Goal: Task Accomplishment & Management: Use online tool/utility

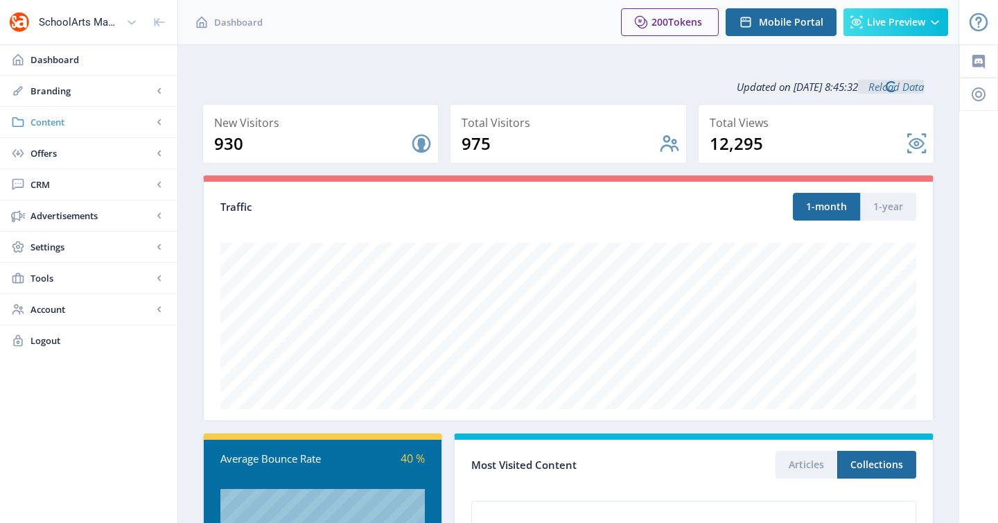
click at [107, 131] on link "Content" at bounding box center [88, 122] width 177 height 30
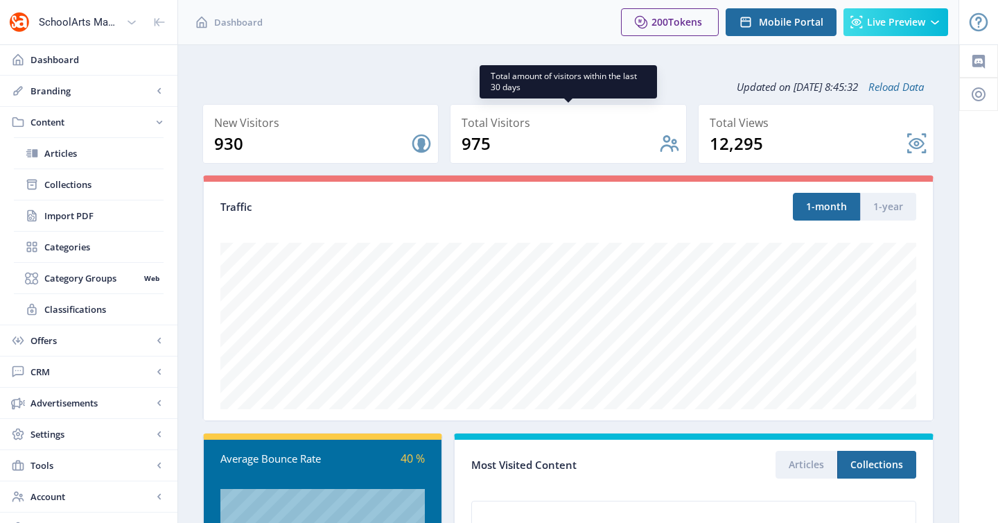
click at [525, 138] on nb-card-back at bounding box center [568, 134] width 236 height 60
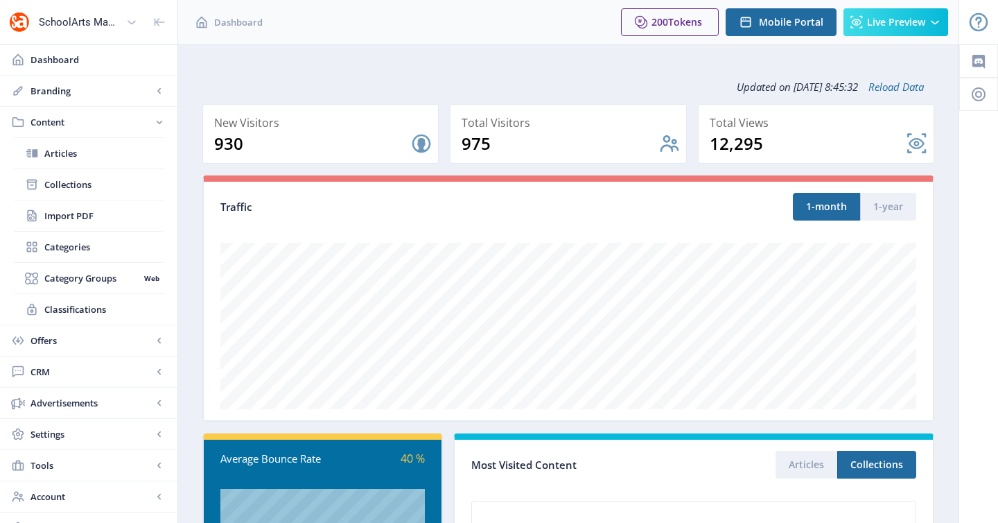
click at [424, 64] on nb-layout-column "Updated on [DATE] 8:45:32 Reload Data New Visitors 930 Total Visitors 975 Total…" at bounding box center [568, 445] width 782 height 802
click at [88, 368] on span "CRM" at bounding box center [91, 372] width 122 height 14
click at [85, 216] on span "Readers" at bounding box center [103, 216] width 119 height 14
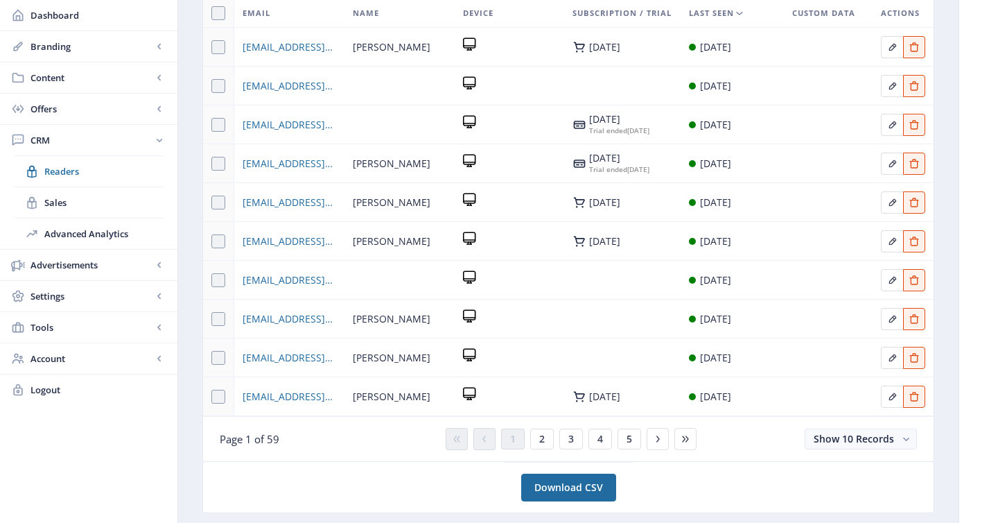
scroll to position [8, 0]
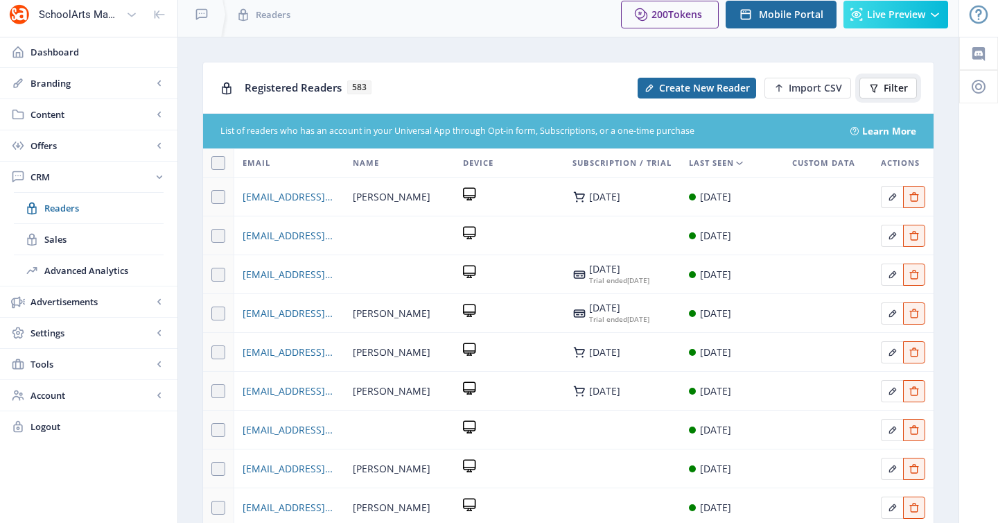
click at [872, 91] on icon at bounding box center [874, 87] width 11 height 11
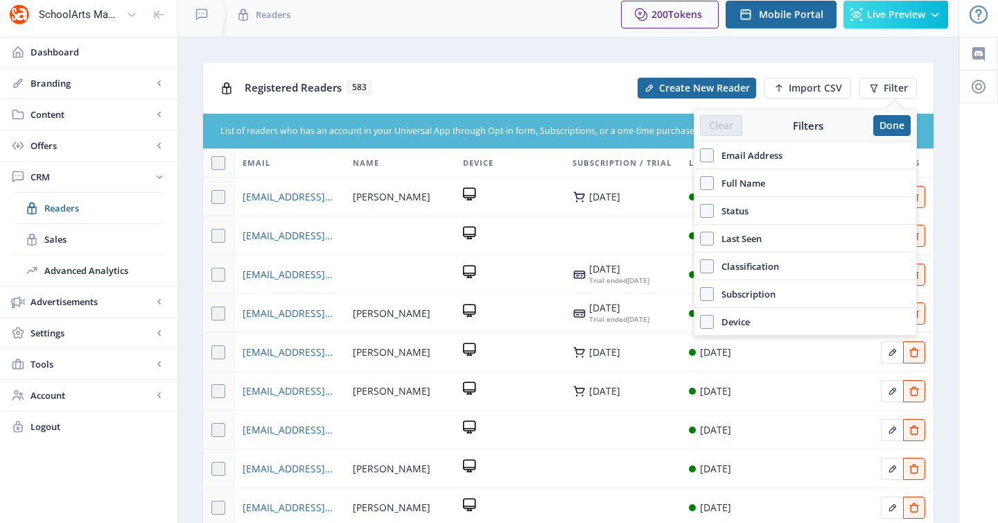
click at [752, 294] on span "Subscription" at bounding box center [745, 294] width 62 height 17
click at [701, 294] on input "Subscription" at bounding box center [700, 293] width 1 height 1
checkbox input "true"
click at [837, 318] on button "Choose Value" at bounding box center [805, 323] width 211 height 21
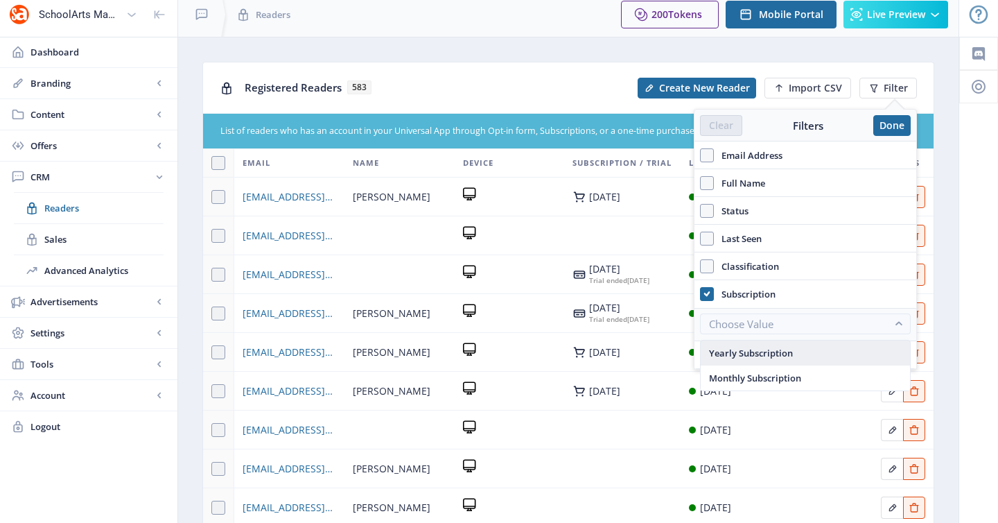
click at [824, 349] on nb-option "Yearly Subscription" at bounding box center [805, 352] width 209 height 25
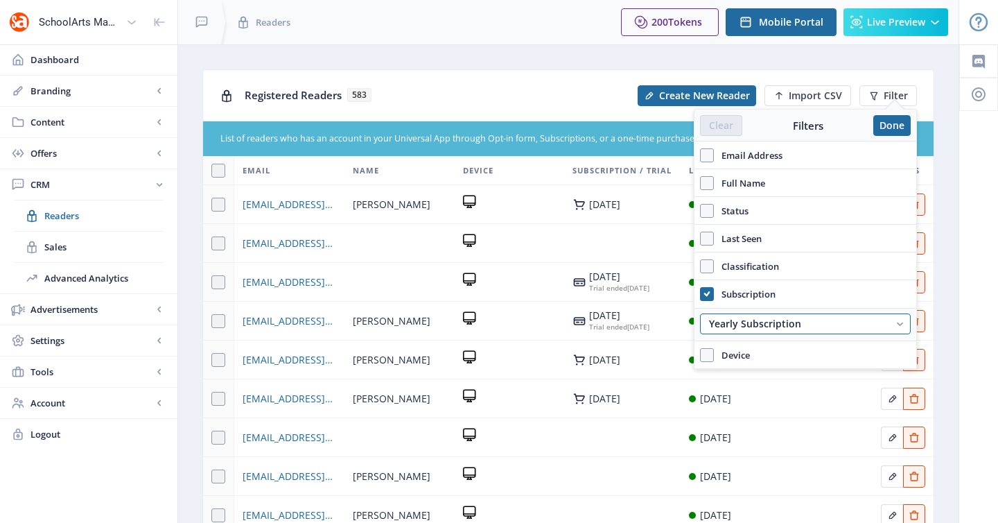
scroll to position [8, 0]
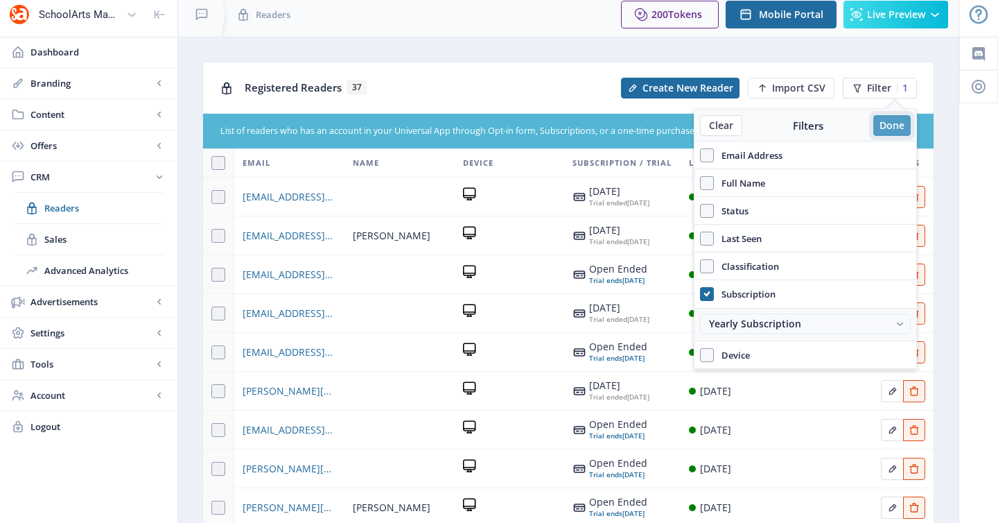
click at [888, 124] on button "Done" at bounding box center [891, 125] width 37 height 21
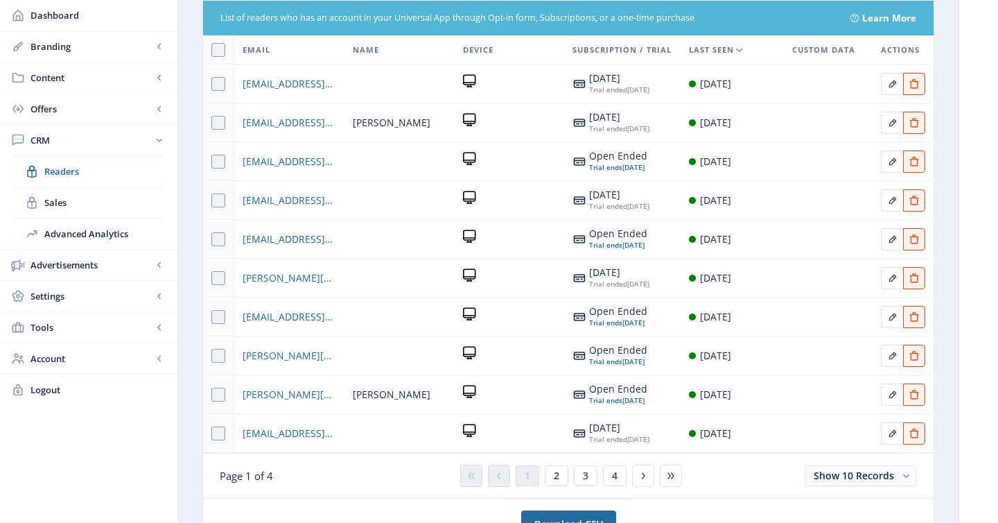
scroll to position [124, 0]
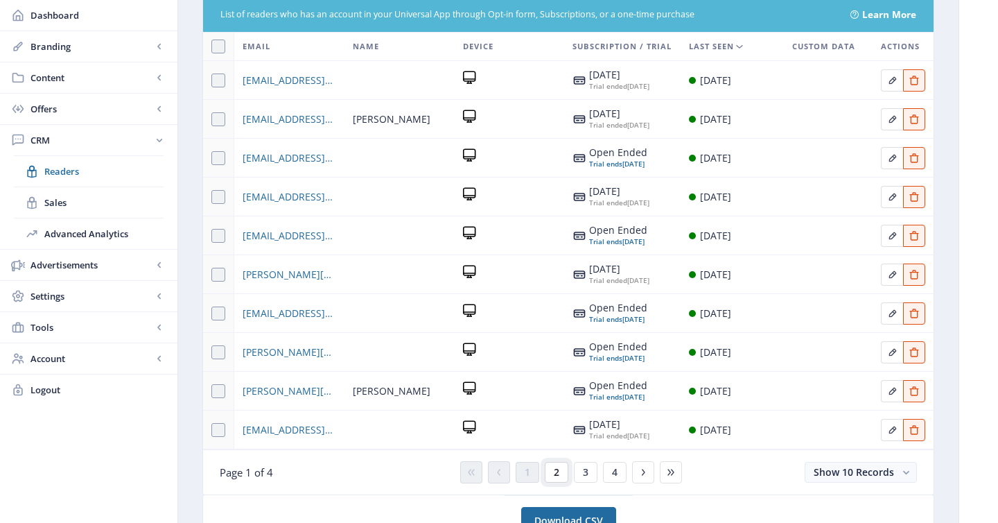
click at [555, 478] on span "2" at bounding box center [557, 472] width 6 height 11
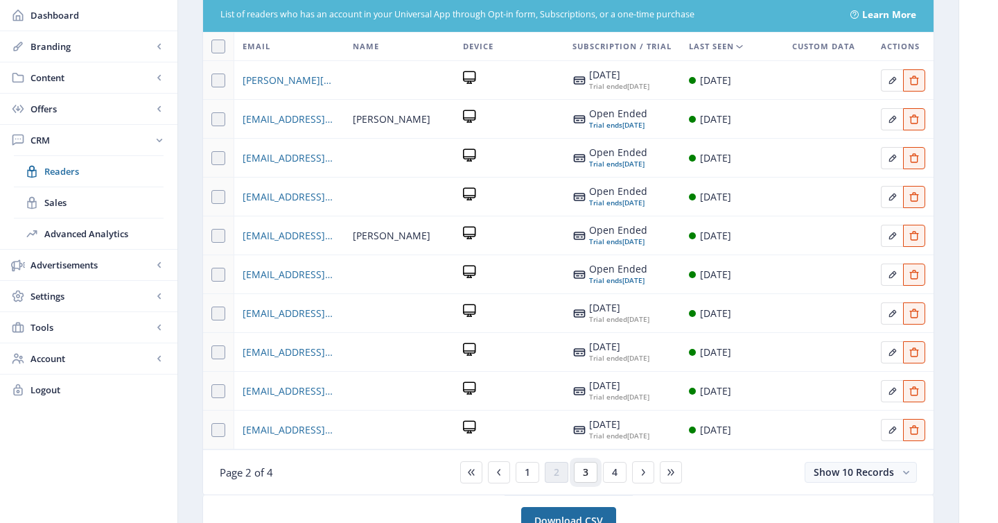
click at [584, 478] on span "3" at bounding box center [586, 472] width 6 height 11
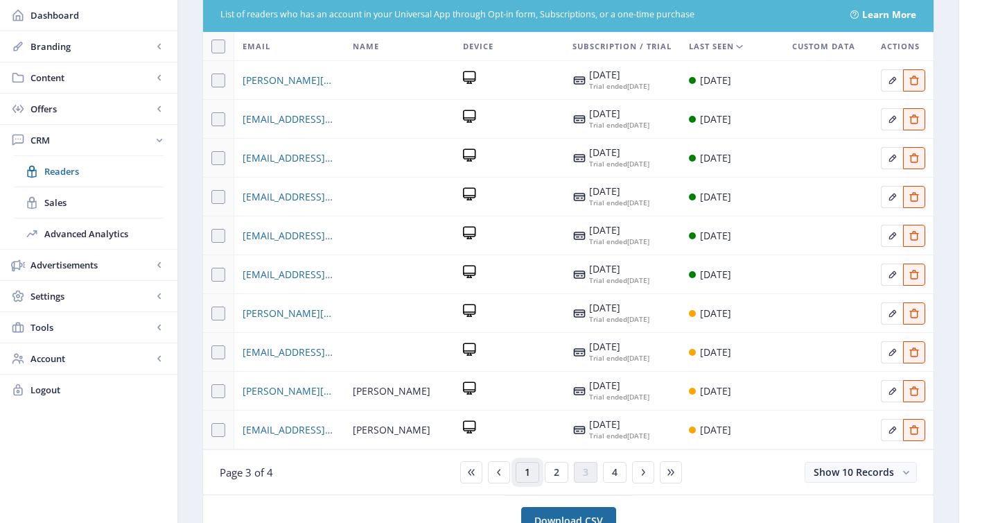
click at [539, 483] on div "1 2 3 4" at bounding box center [568, 472] width 227 height 22
click at [525, 478] on span "1" at bounding box center [528, 472] width 6 height 11
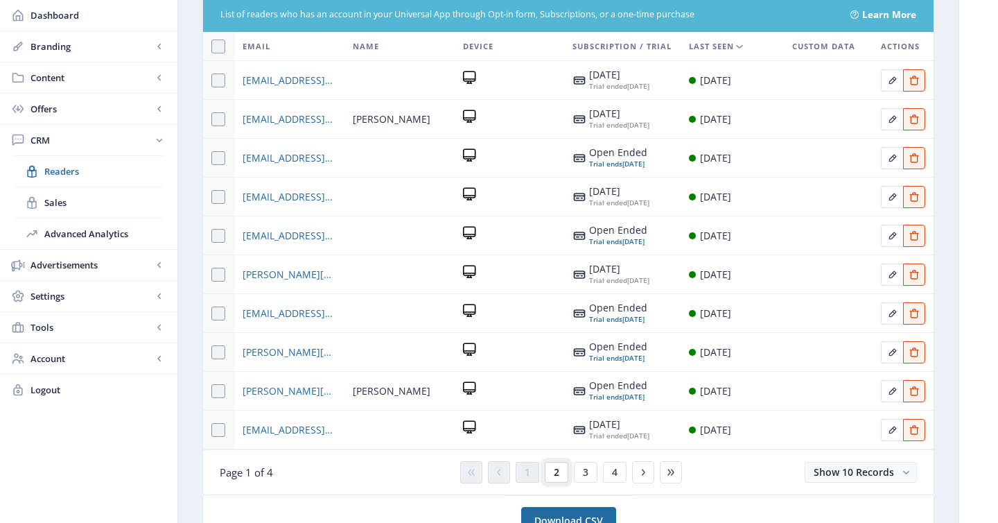
click at [559, 482] on button "2" at bounding box center [557, 472] width 24 height 21
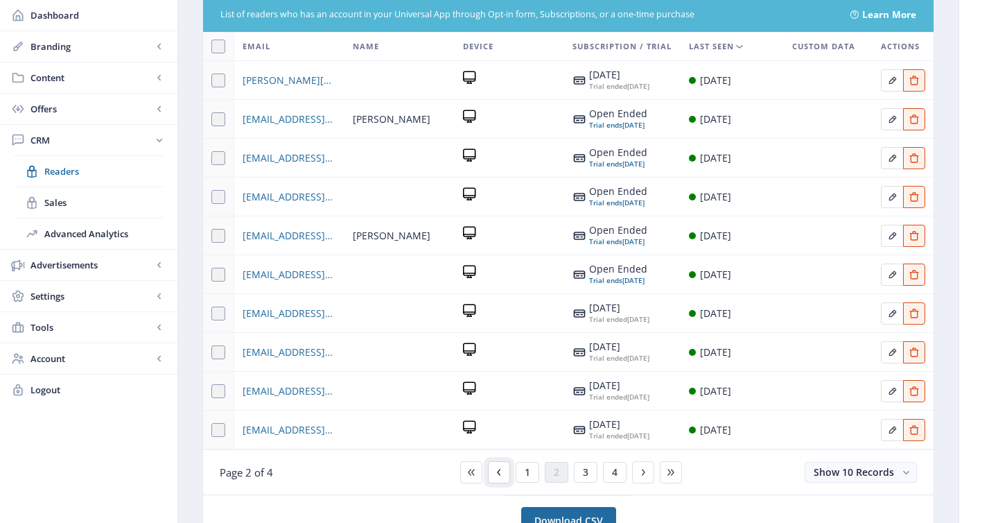
click at [500, 478] on icon at bounding box center [499, 472] width 11 height 11
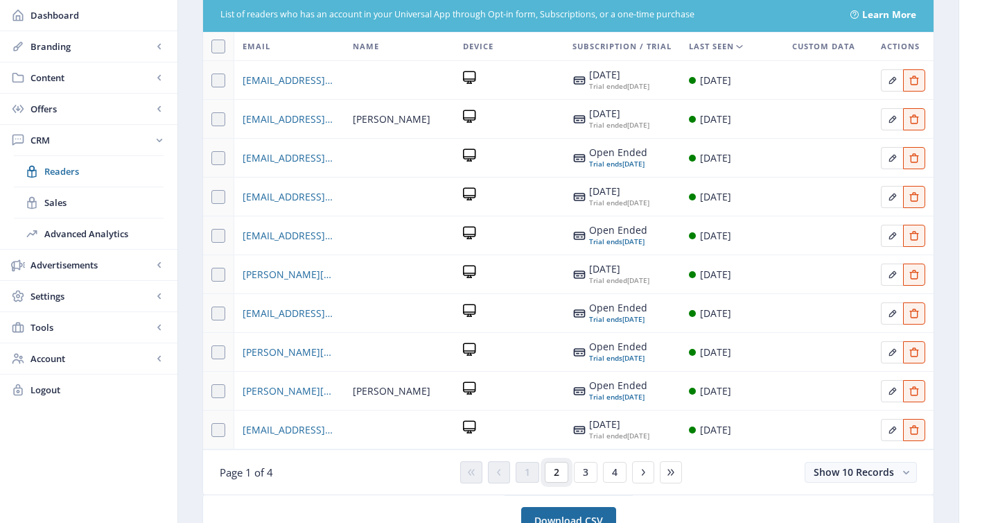
click at [554, 478] on span "2" at bounding box center [557, 472] width 6 height 11
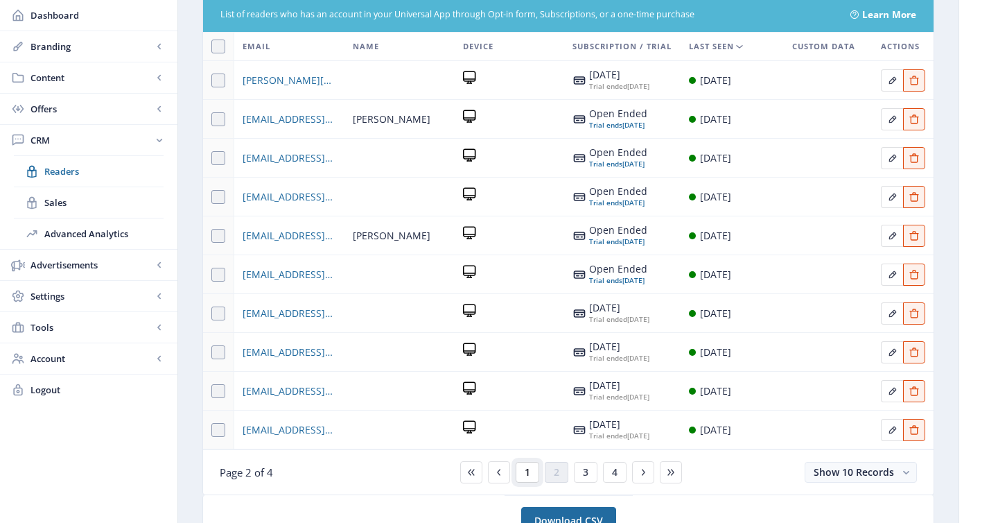
click at [531, 482] on button "1" at bounding box center [528, 472] width 24 height 21
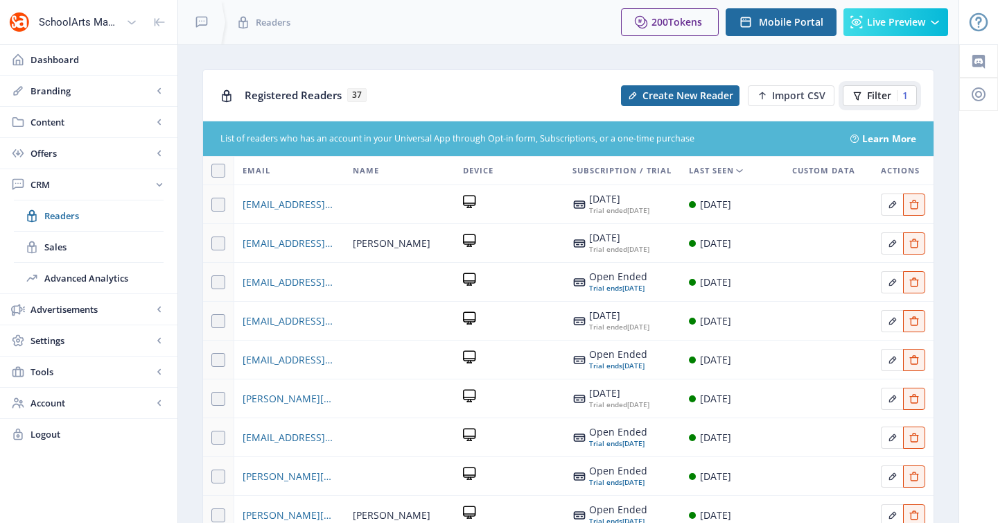
click at [907, 95] on div "1" at bounding box center [902, 95] width 11 height 11
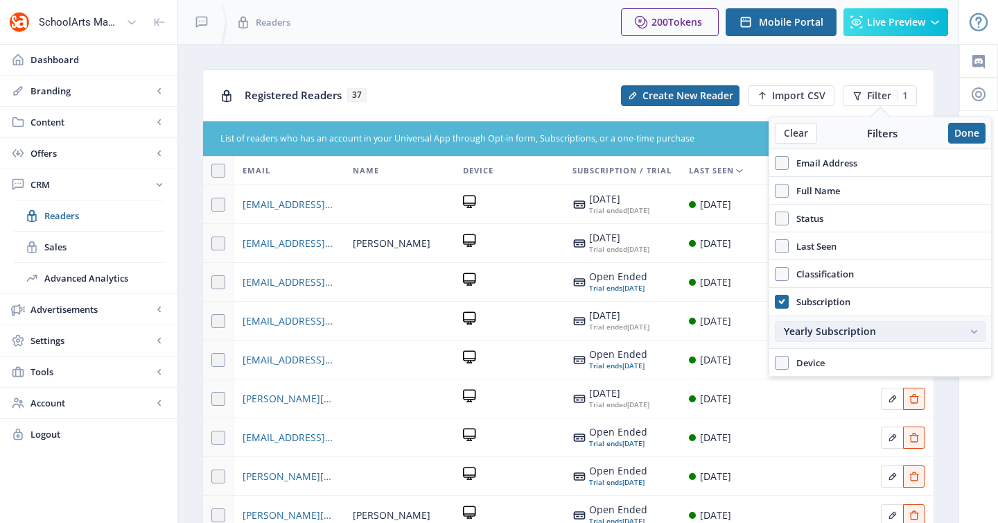
click at [805, 333] on div "Yearly Subscription" at bounding box center [873, 331] width 179 height 11
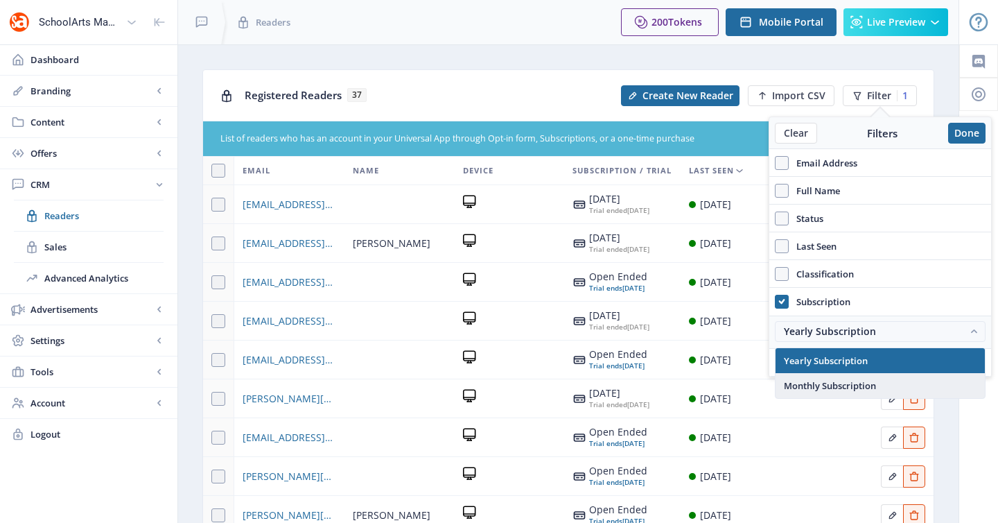
click at [821, 375] on nb-option "Monthly Subscription" at bounding box center [880, 385] width 209 height 25
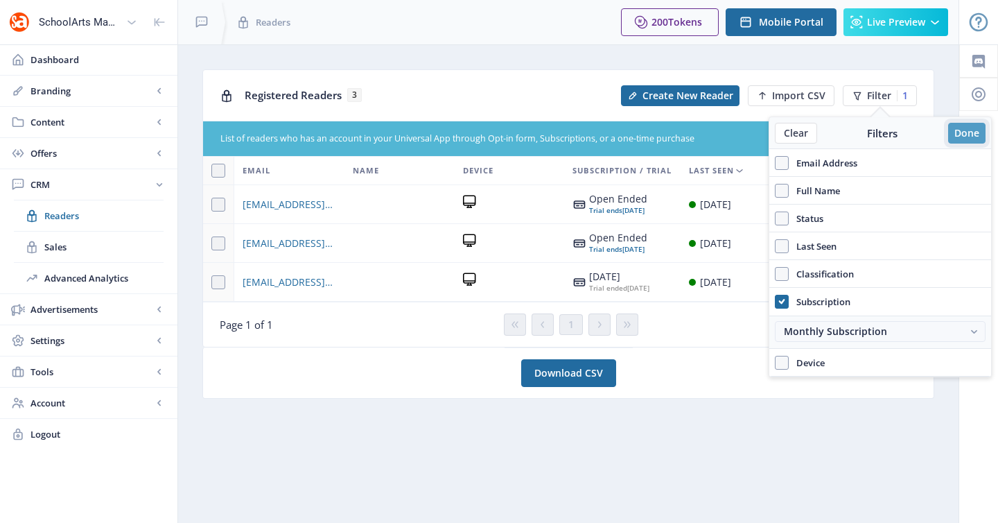
click at [958, 137] on button "Done" at bounding box center [966, 133] width 37 height 21
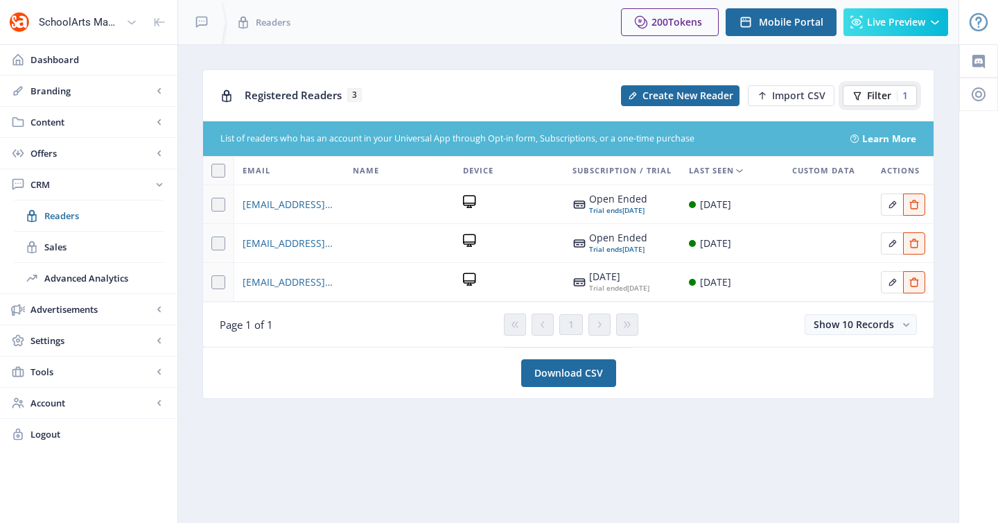
click at [869, 95] on span "Filter" at bounding box center [879, 95] width 24 height 11
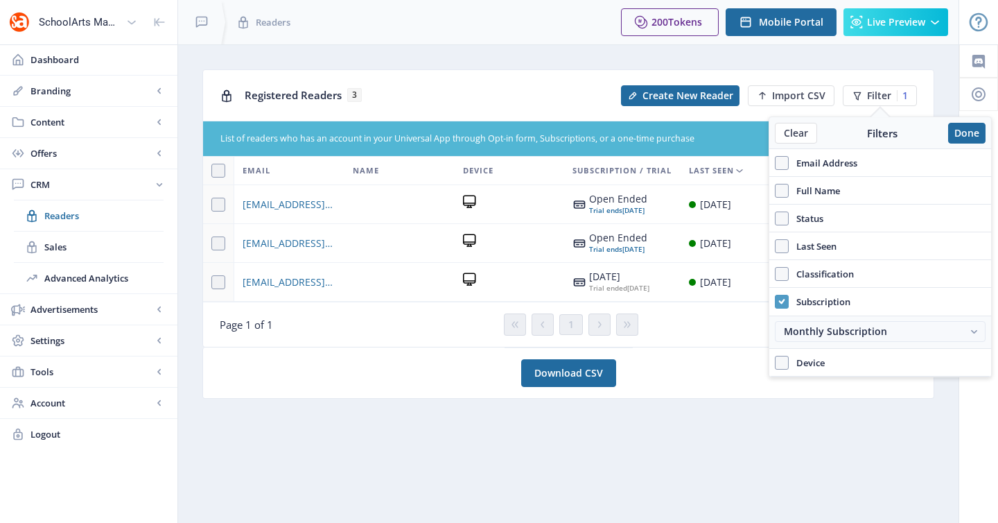
click at [785, 300] on span at bounding box center [782, 302] width 14 height 14
click at [776, 301] on input "Subscription" at bounding box center [775, 301] width 1 height 1
checkbox input "false"
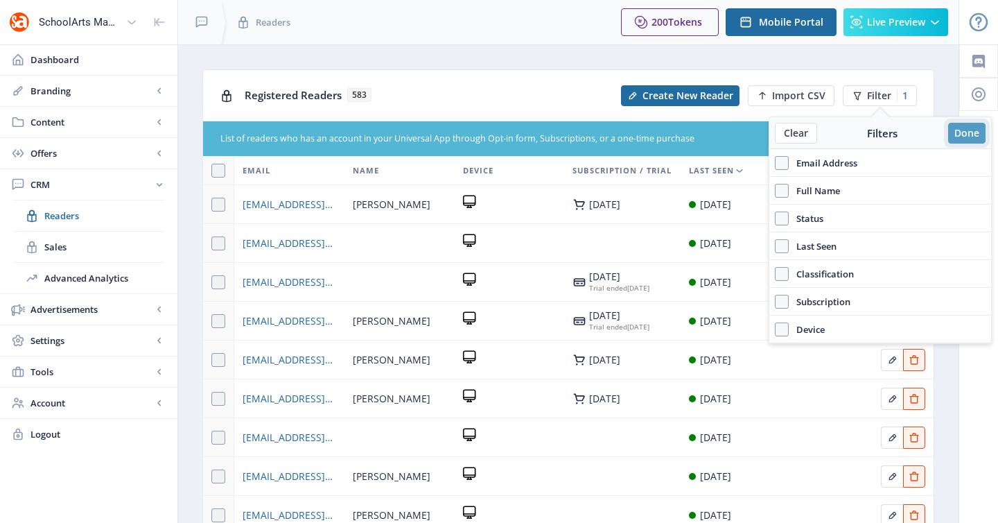
click at [956, 130] on button "Done" at bounding box center [966, 133] width 37 height 21
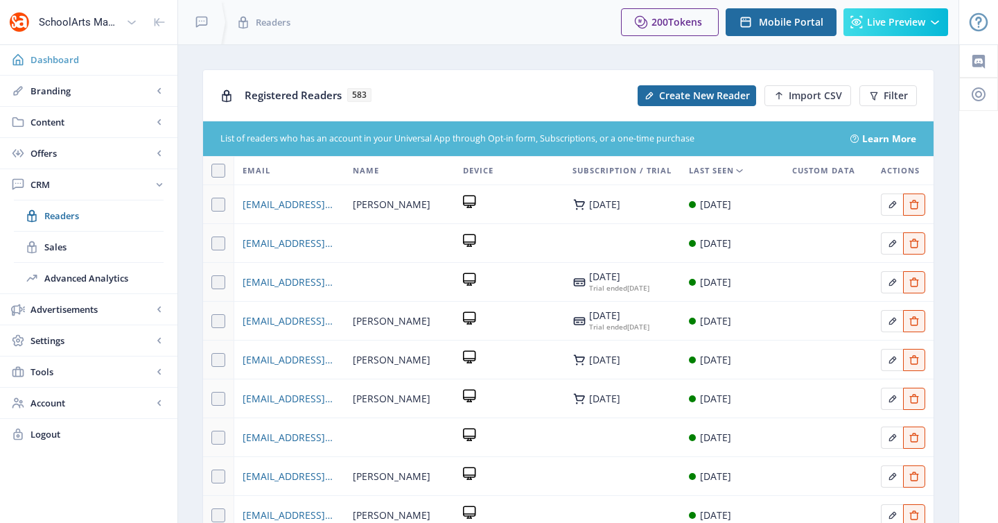
click at [46, 58] on span "Dashboard" at bounding box center [98, 60] width 136 height 14
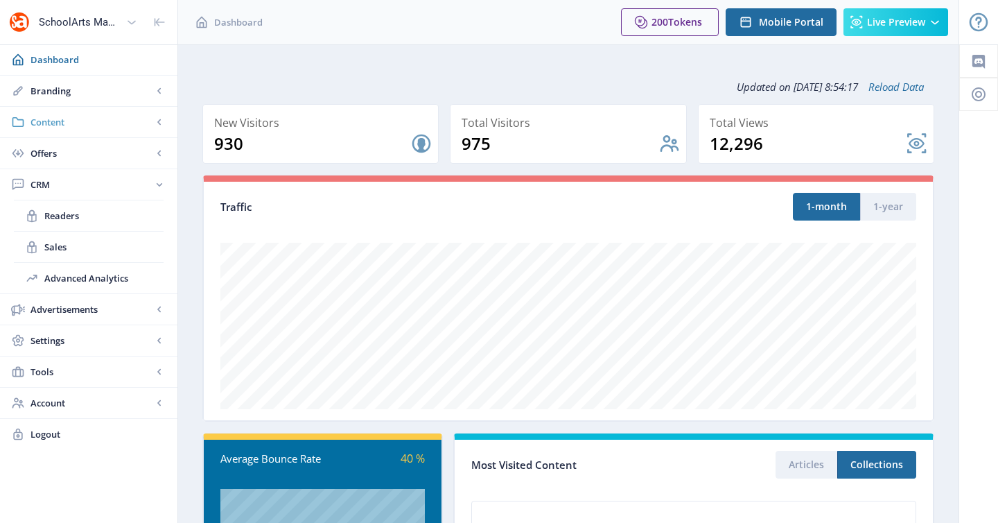
click at [65, 114] on link "Content" at bounding box center [88, 122] width 177 height 30
click at [78, 172] on link "Collections" at bounding box center [89, 184] width 150 height 30
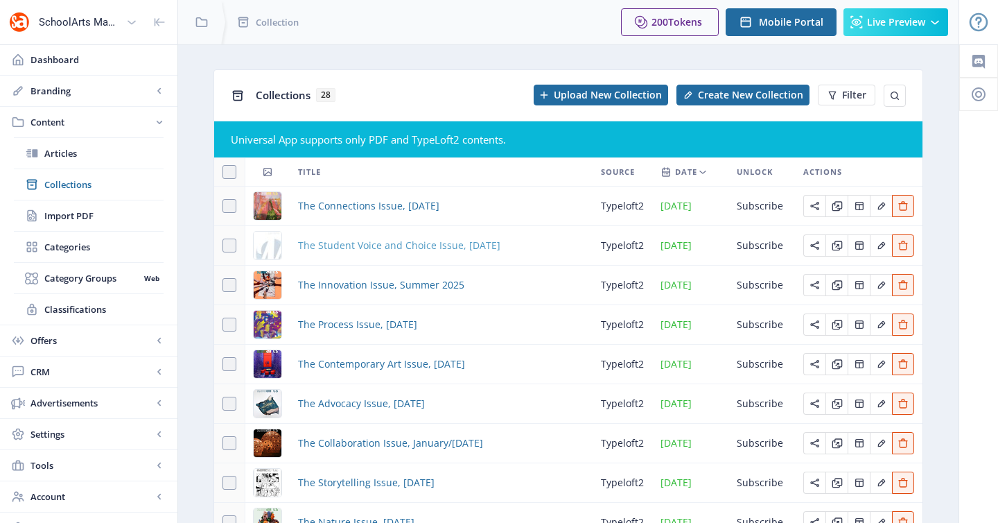
click at [373, 250] on span "The Student Voice and Choice Issue, [DATE]" at bounding box center [399, 245] width 202 height 17
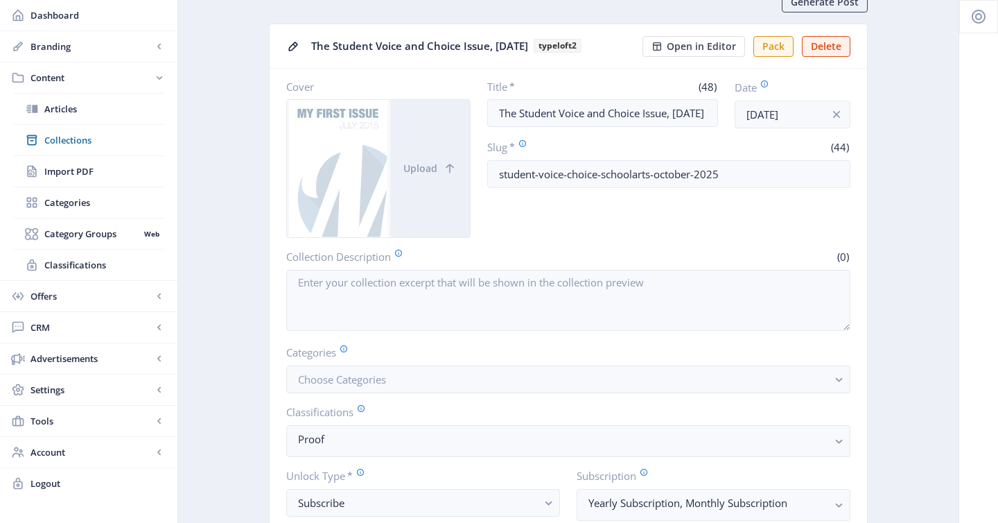
scroll to position [3, 0]
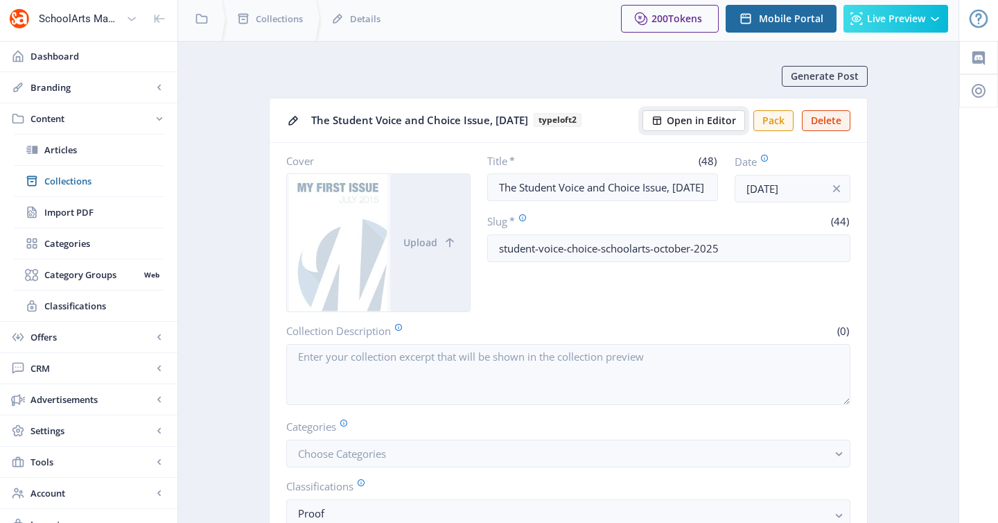
click at [706, 125] on span "Open in Editor" at bounding box center [701, 120] width 69 height 11
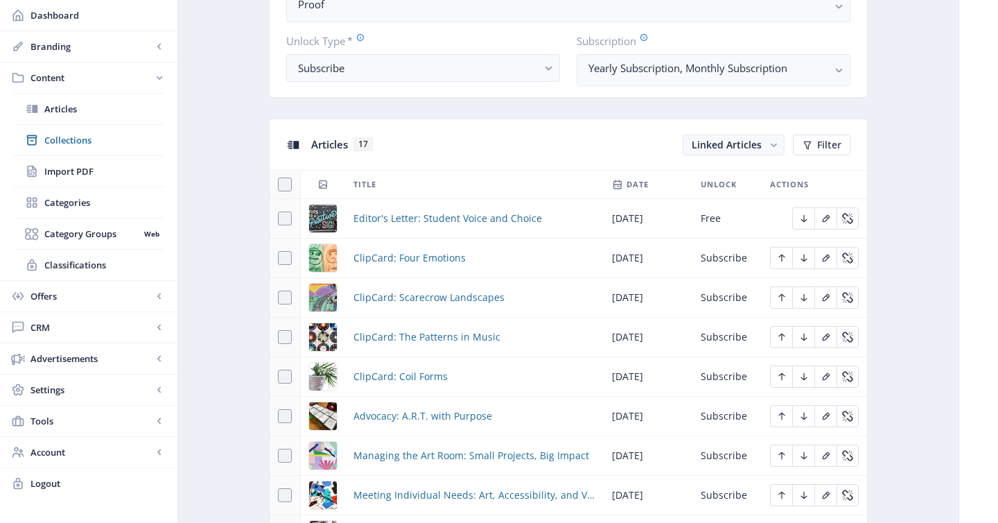
scroll to position [571, 0]
